Goal: Task Accomplishment & Management: Use online tool/utility

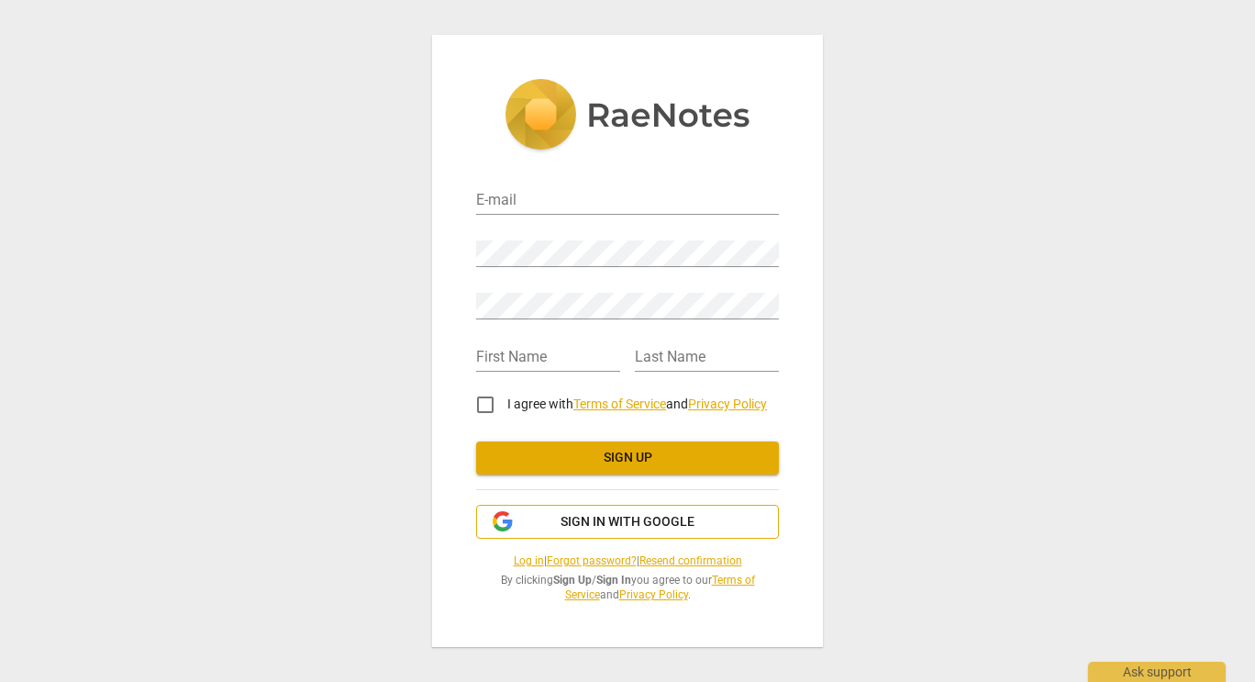
click at [618, 523] on span "Sign in with Google" at bounding box center [628, 522] width 134 height 18
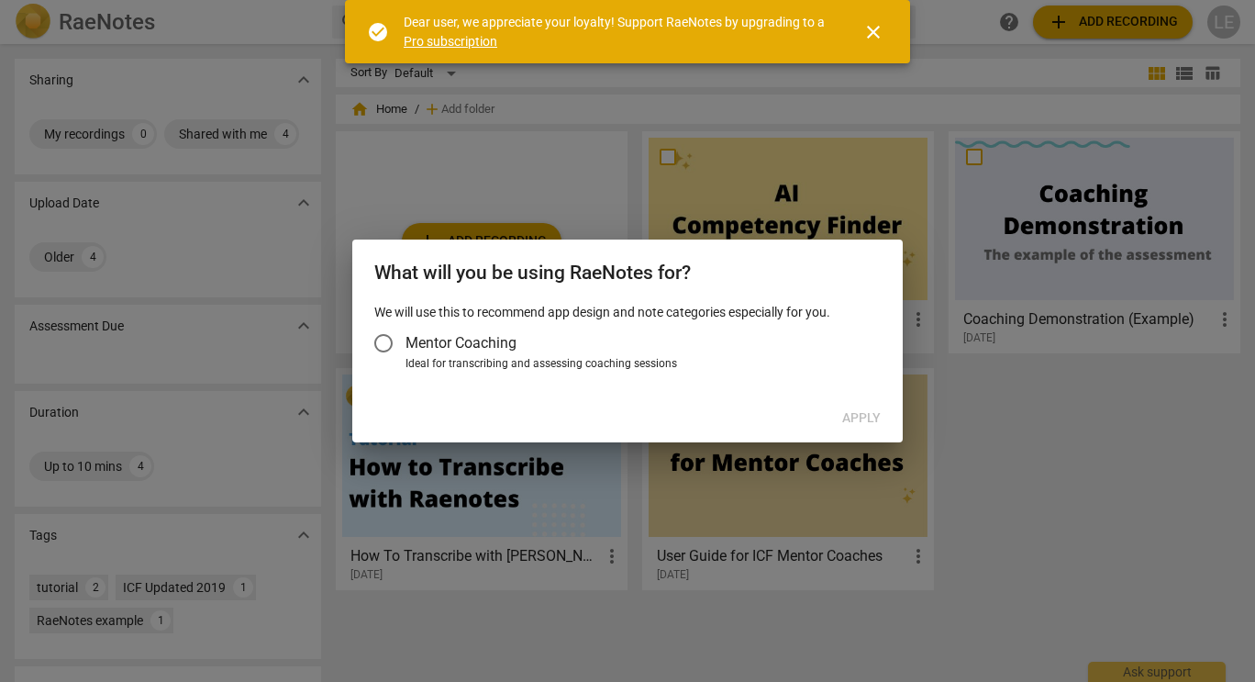
click at [387, 340] on input "Mentor Coaching" at bounding box center [384, 343] width 44 height 44
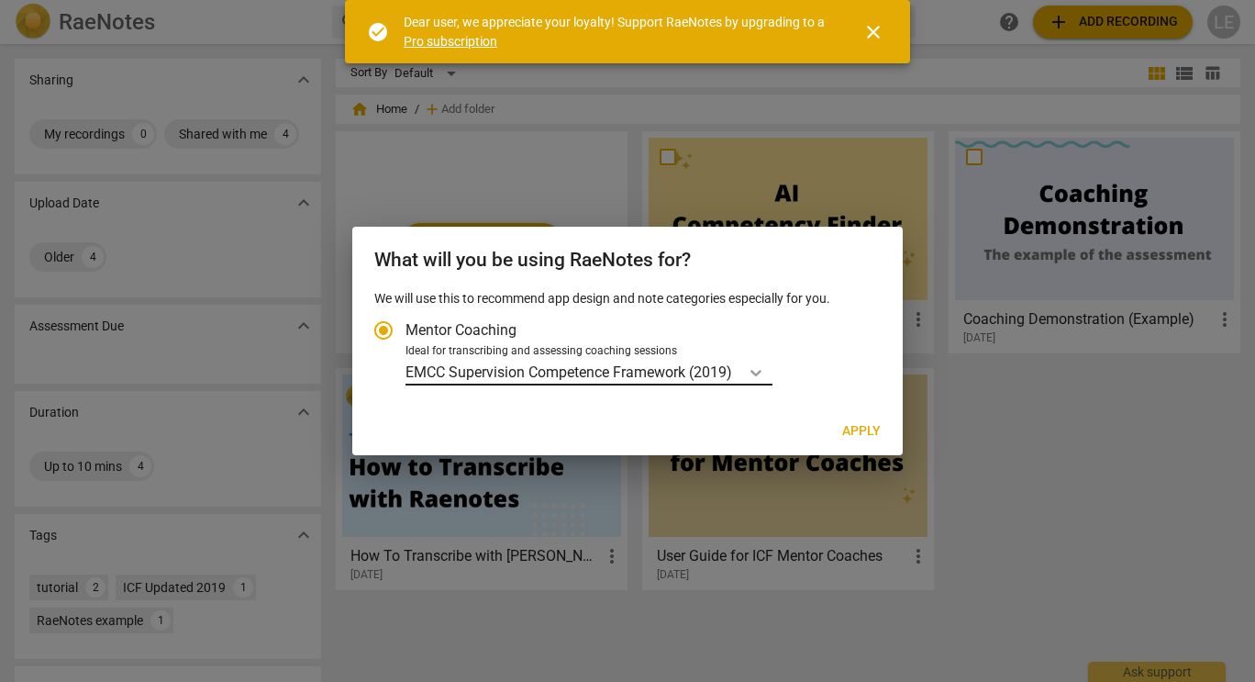
click at [757, 373] on icon "Account type" at bounding box center [756, 373] width 11 height 6
click at [0, 0] on input "Ideal for transcribing and assessing coaching sessions EMCC Supervision Compete…" at bounding box center [0, 0] width 0 height 0
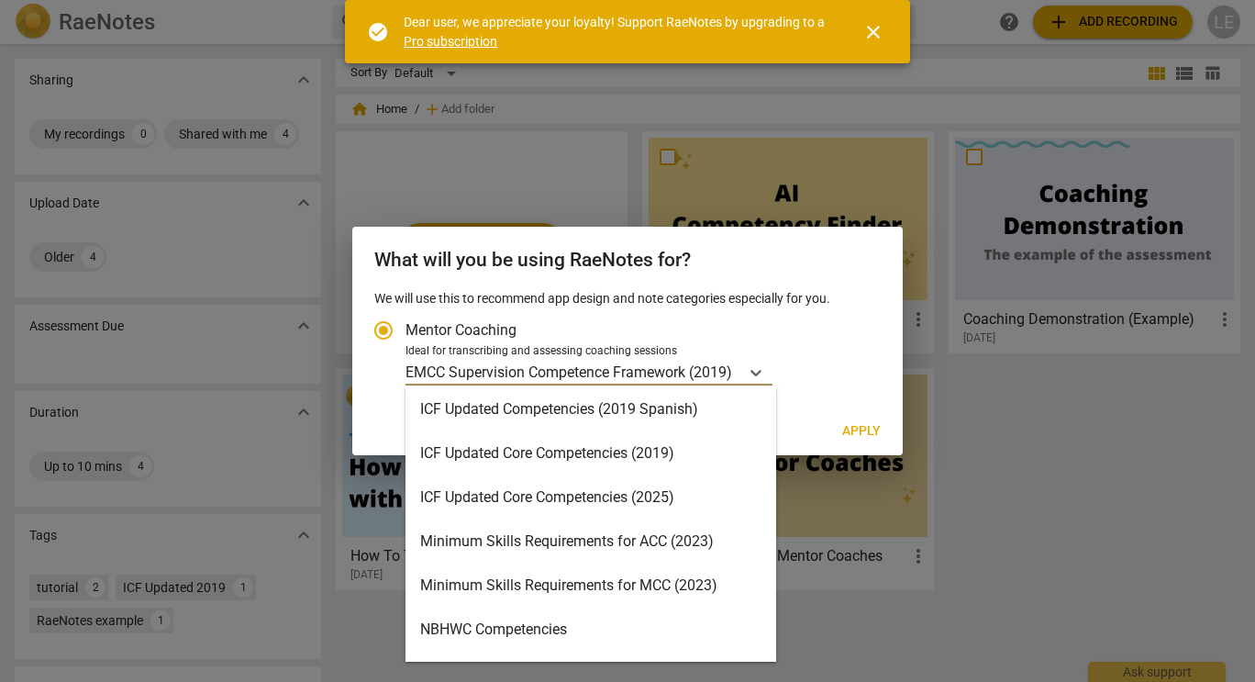
scroll to position [316, 0]
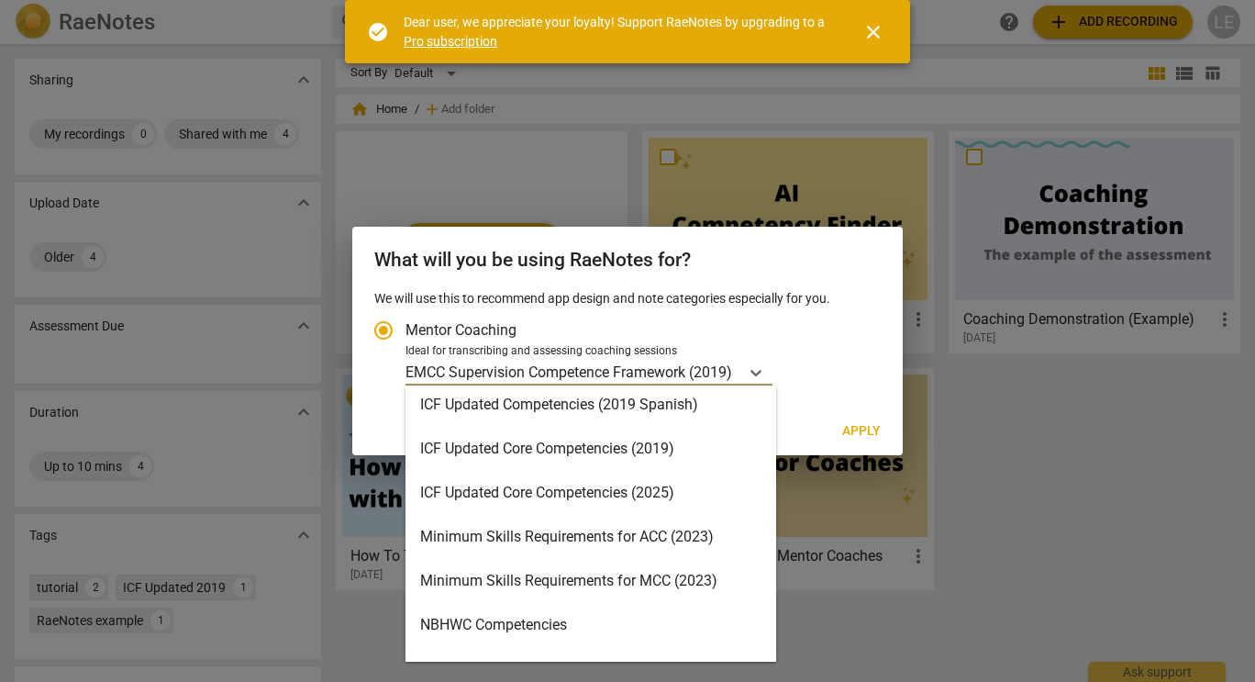
click at [627, 495] on div "ICF Updated Core Competencies (2025)" at bounding box center [591, 493] width 371 height 44
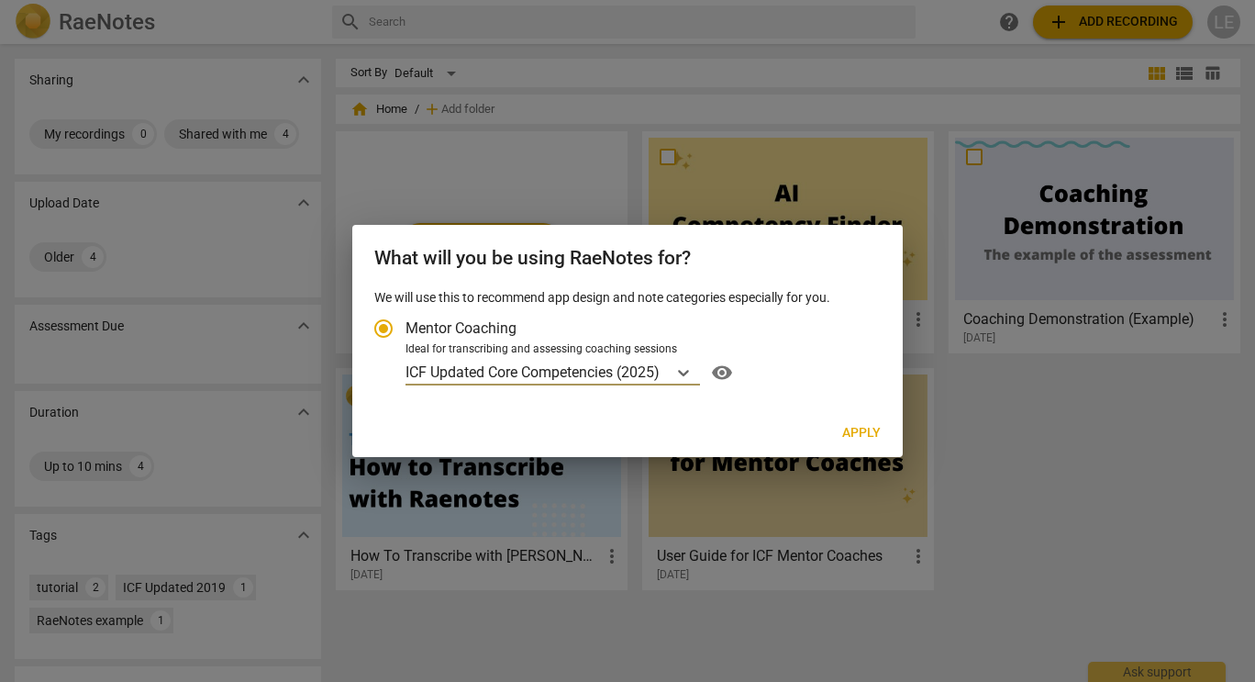
click at [852, 428] on span "Apply" at bounding box center [861, 433] width 39 height 18
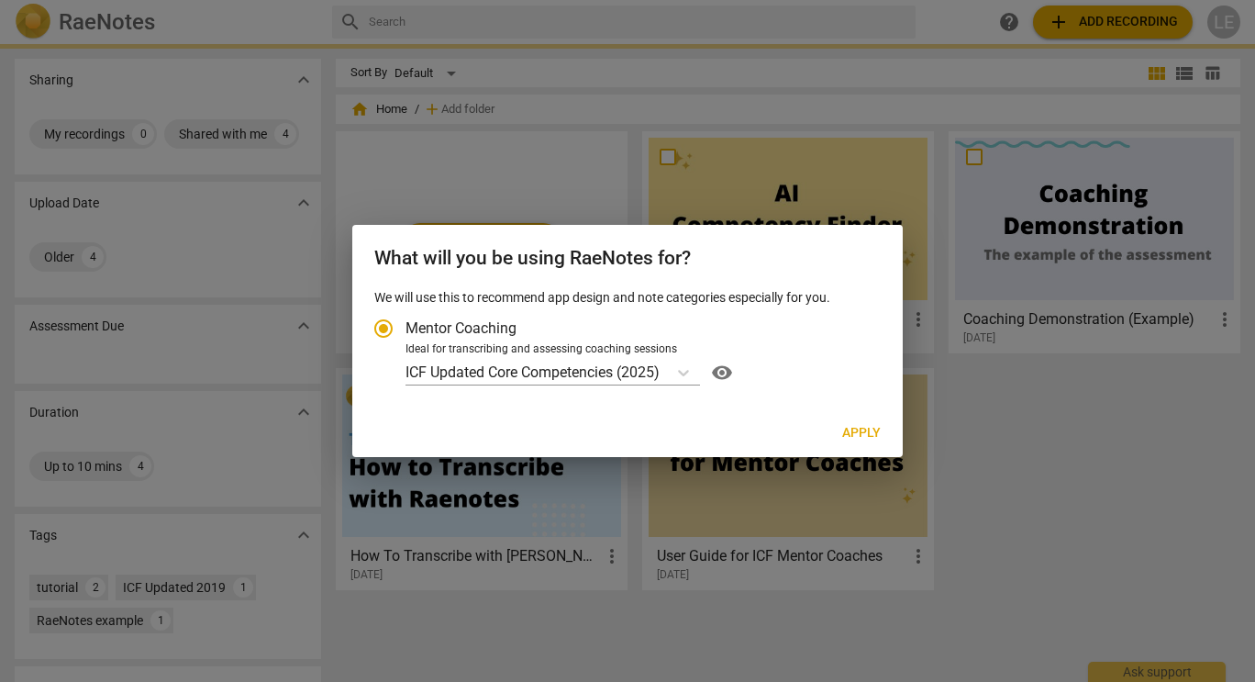
radio input "false"
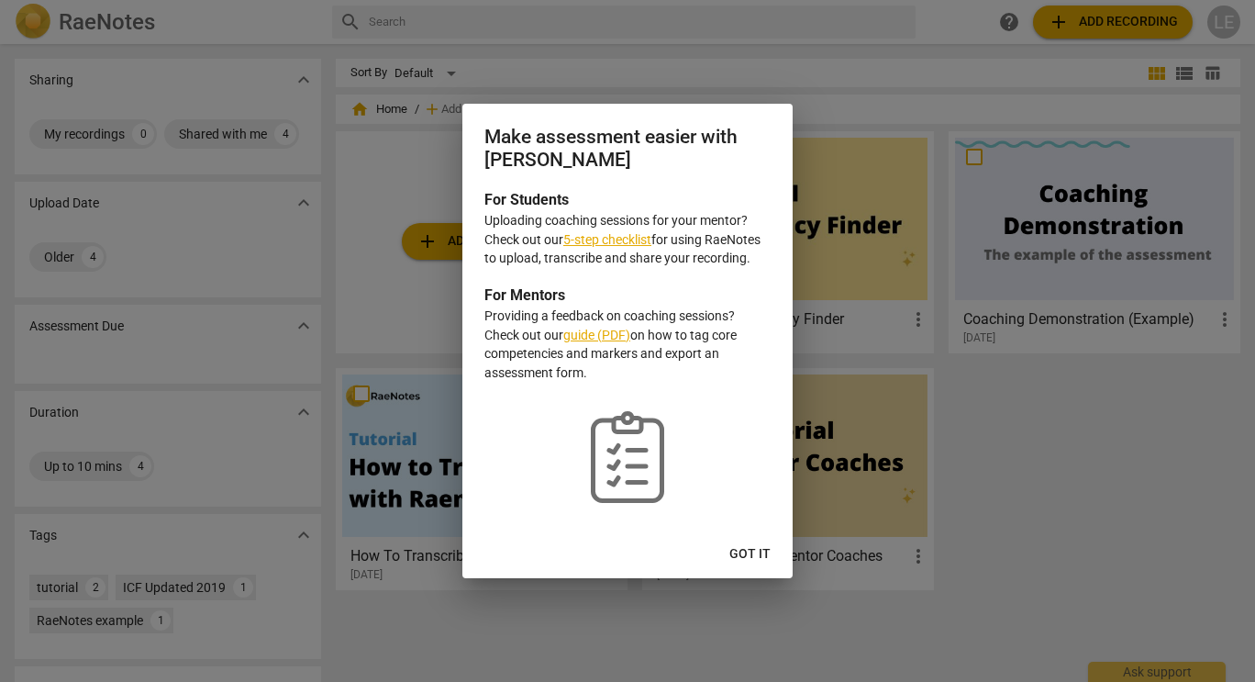
click at [751, 556] on span "Got it" at bounding box center [750, 554] width 41 height 18
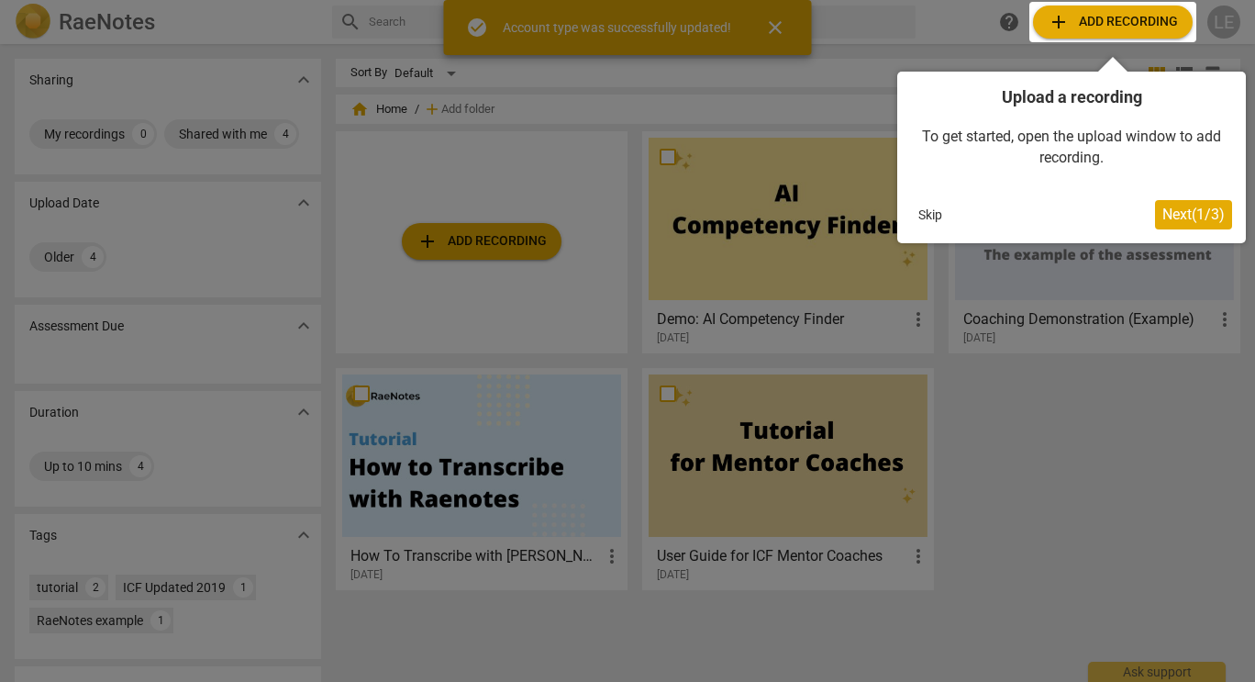
click at [1180, 207] on span "Next ( 1 / 3 )" at bounding box center [1194, 214] width 62 height 17
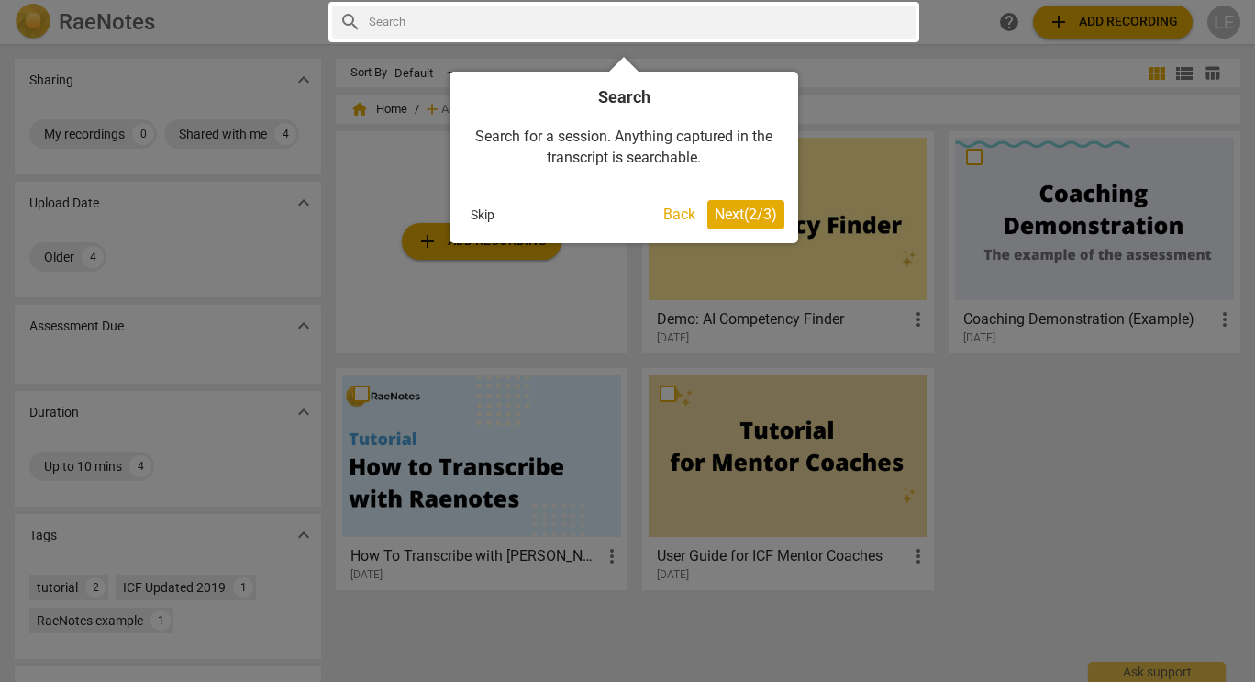
click at [739, 212] on span "Next ( 2 / 3 )" at bounding box center [746, 214] width 62 height 17
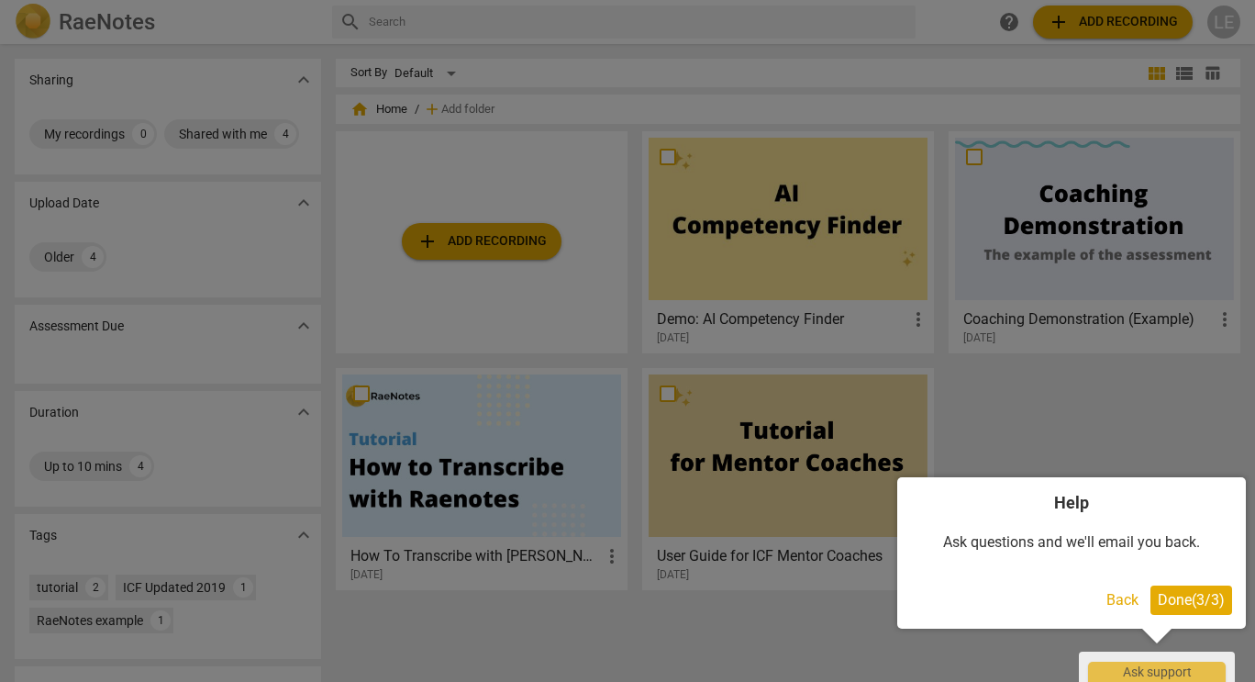
click at [1163, 590] on button "Done ( 3 / 3 )" at bounding box center [1192, 599] width 82 height 29
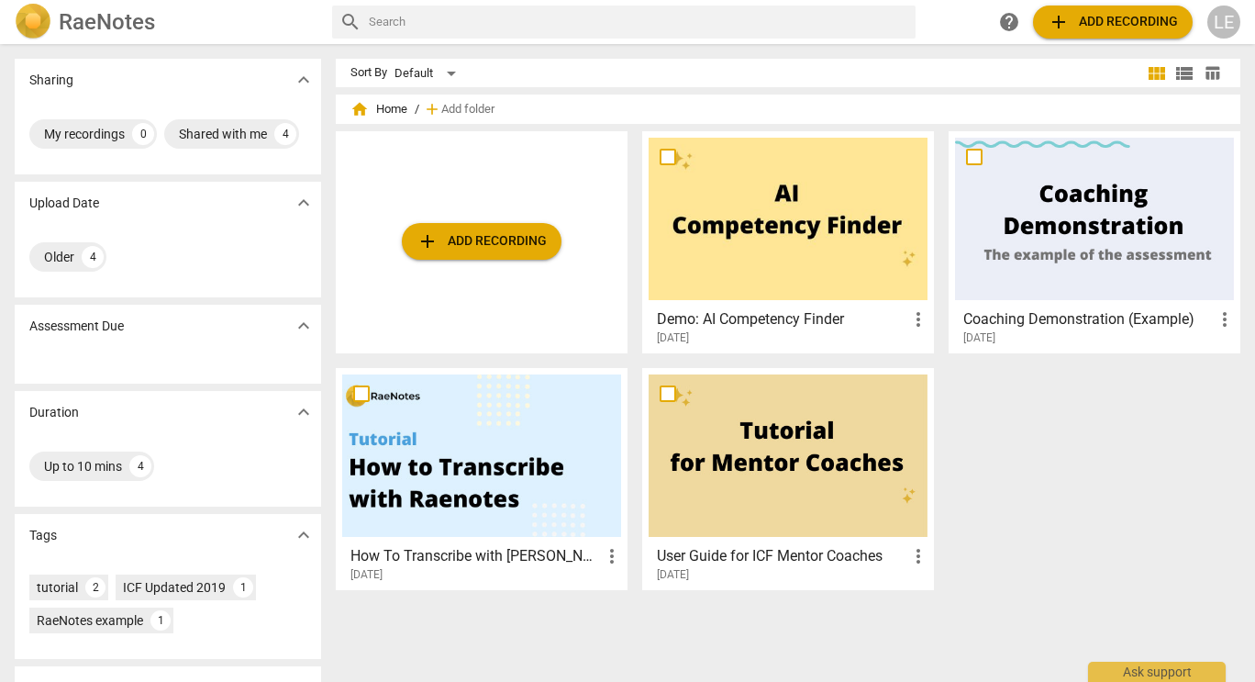
click at [1086, 29] on span "add Add recording" at bounding box center [1113, 22] width 130 height 22
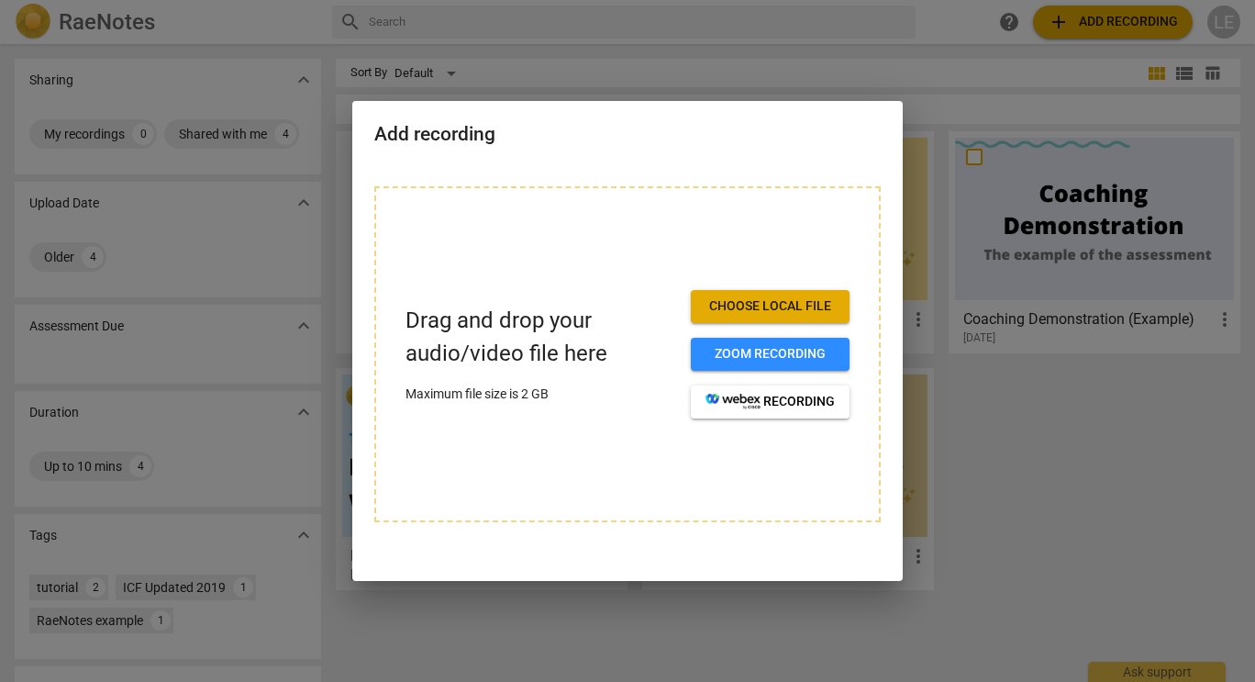
click at [775, 308] on span "Choose local file" at bounding box center [770, 306] width 129 height 18
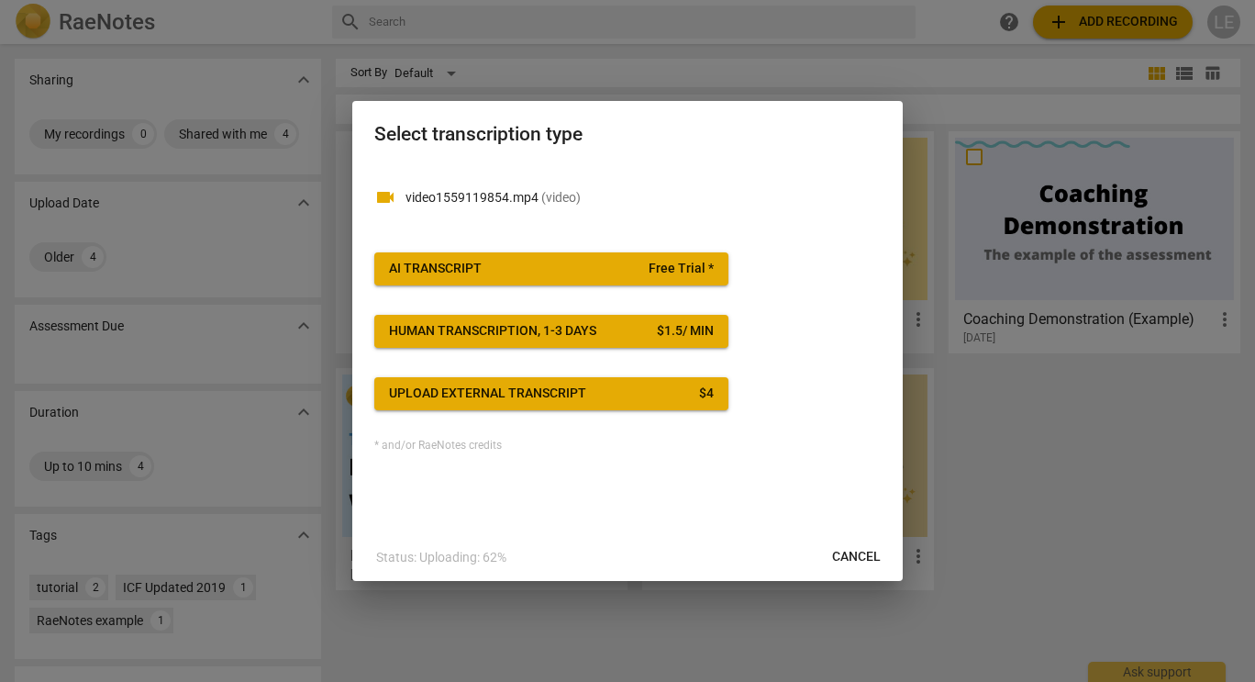
click at [650, 259] on button "AI Transcript Free Trial *" at bounding box center [551, 268] width 354 height 33
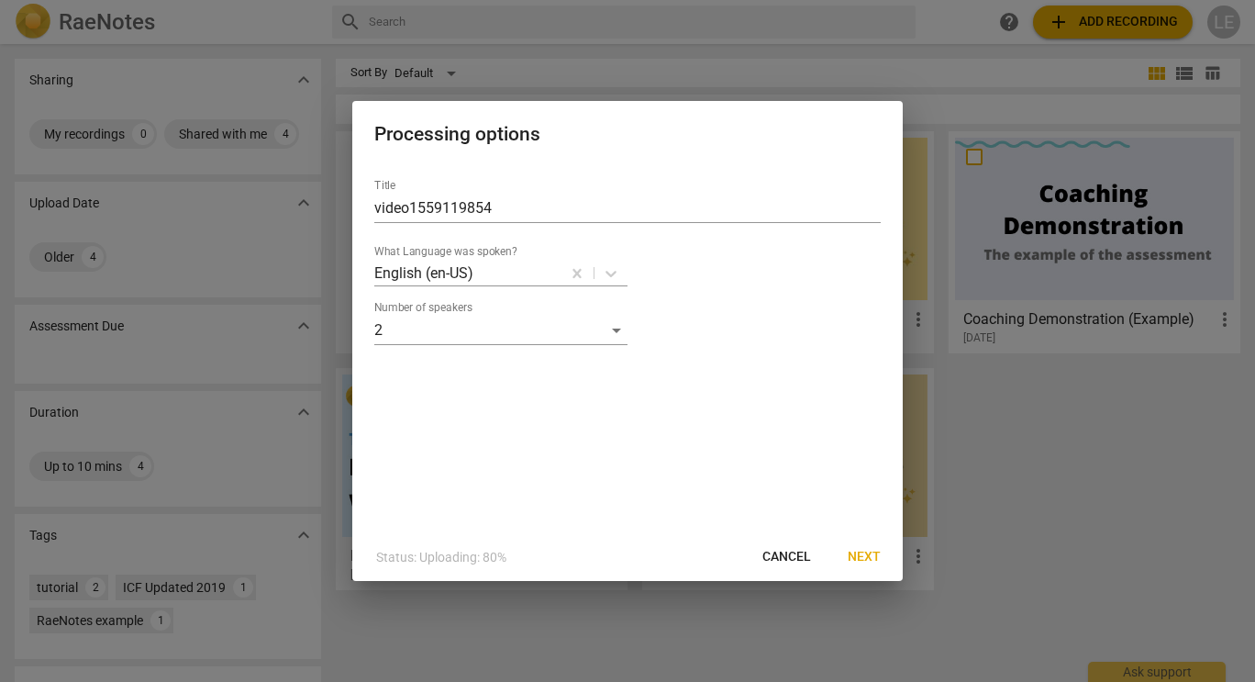
click at [858, 553] on span "Next" at bounding box center [864, 557] width 33 height 18
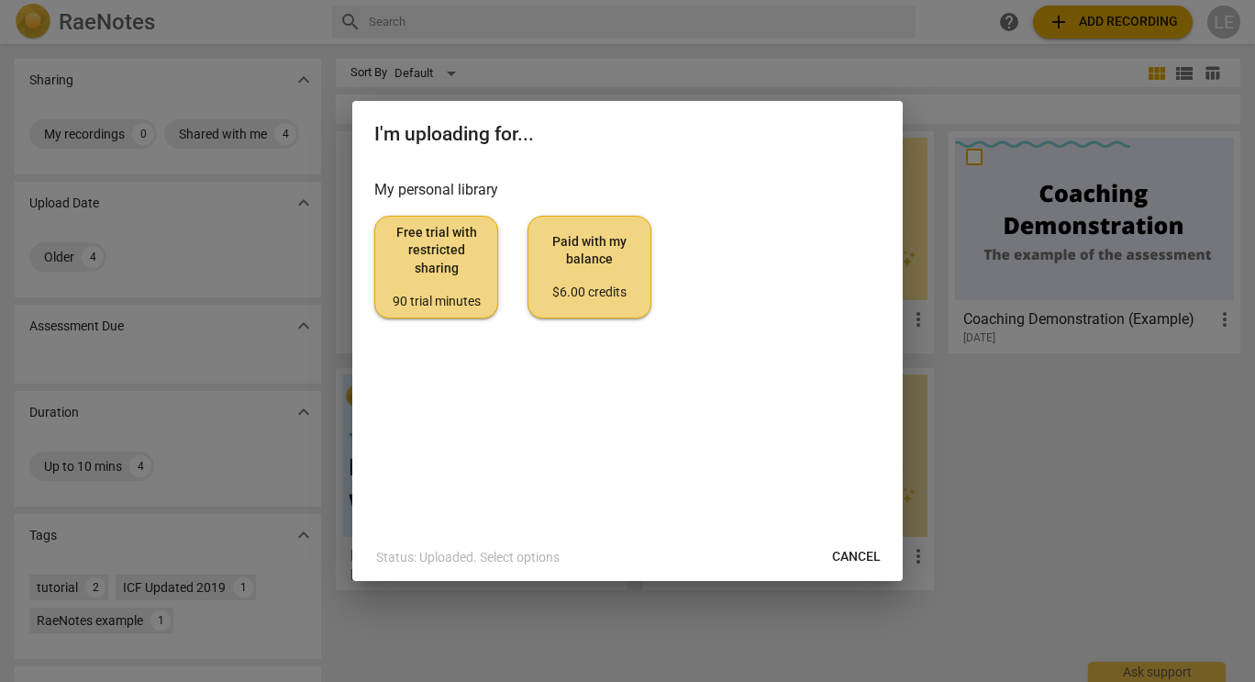
click at [453, 256] on span "Free trial with restricted sharing 90 trial minutes" at bounding box center [436, 267] width 93 height 86
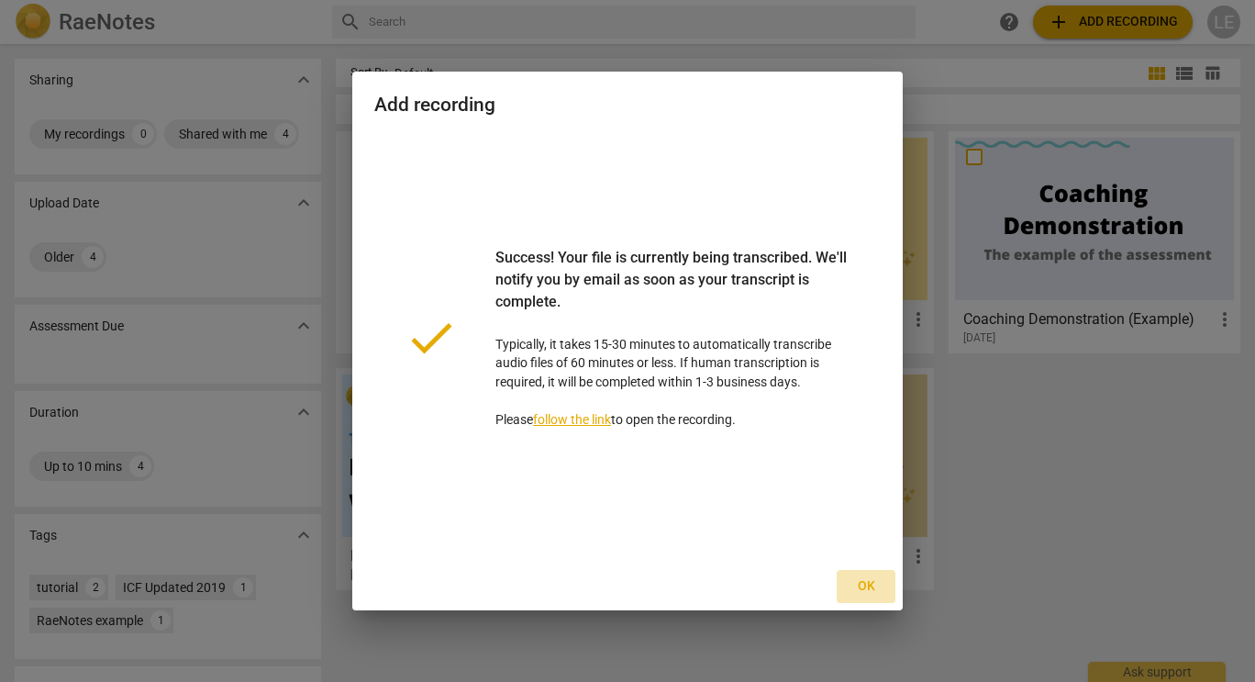
click at [870, 602] on button "Ok" at bounding box center [866, 586] width 59 height 33
